Goal: Entertainment & Leisure: Consume media (video, audio)

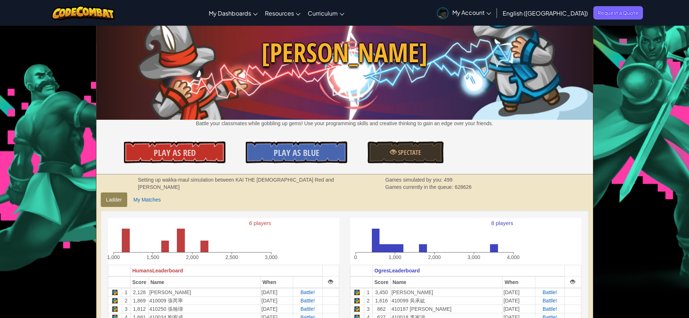
scroll to position [45, 0]
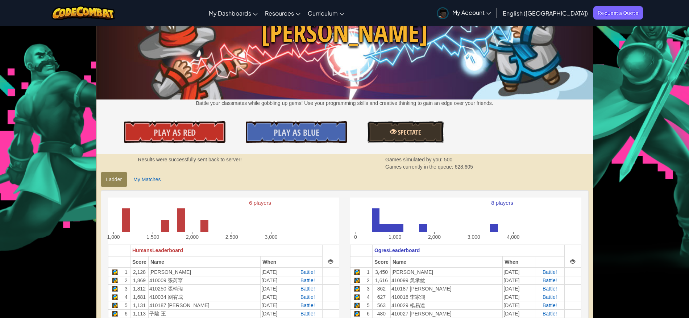
click at [401, 135] on span "Spectate" at bounding box center [408, 132] width 25 height 9
